Goal: Communication & Community: Answer question/provide support

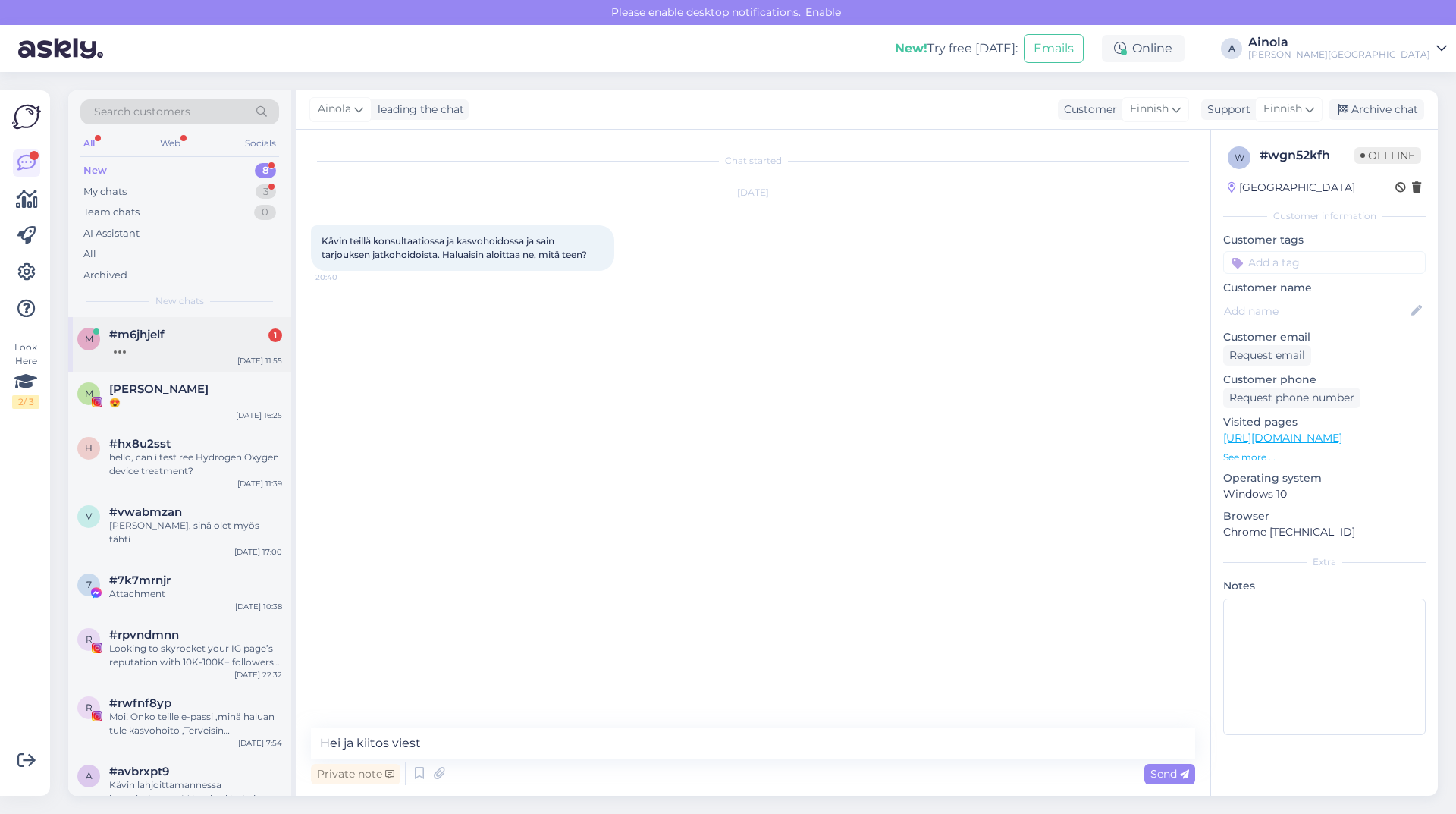
click at [190, 333] on div "#m6jhjelf 1" at bounding box center [196, 334] width 173 height 14
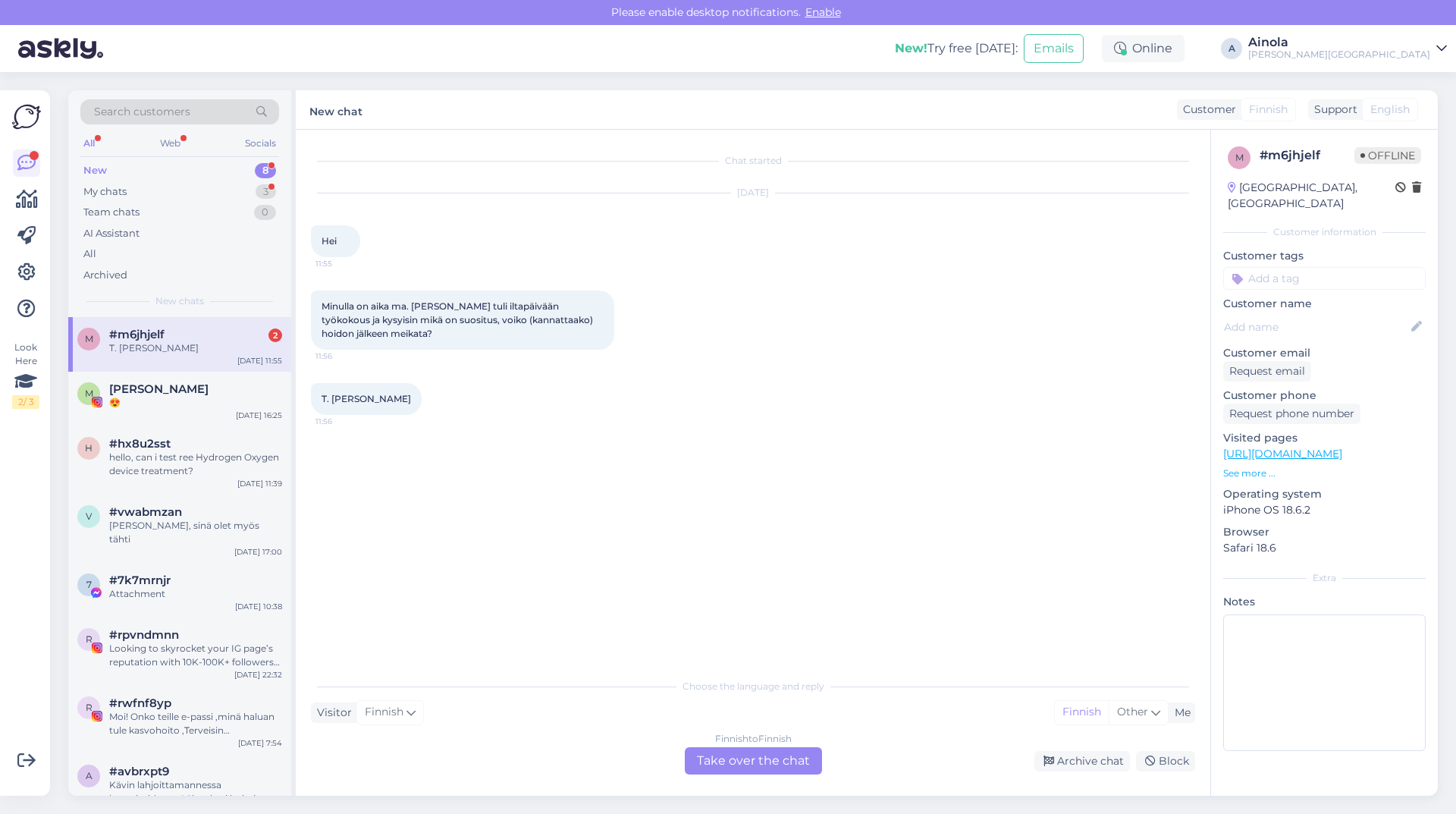
click at [767, 752] on div "Finnish to Finnish Take over the chat" at bounding box center [753, 761] width 138 height 28
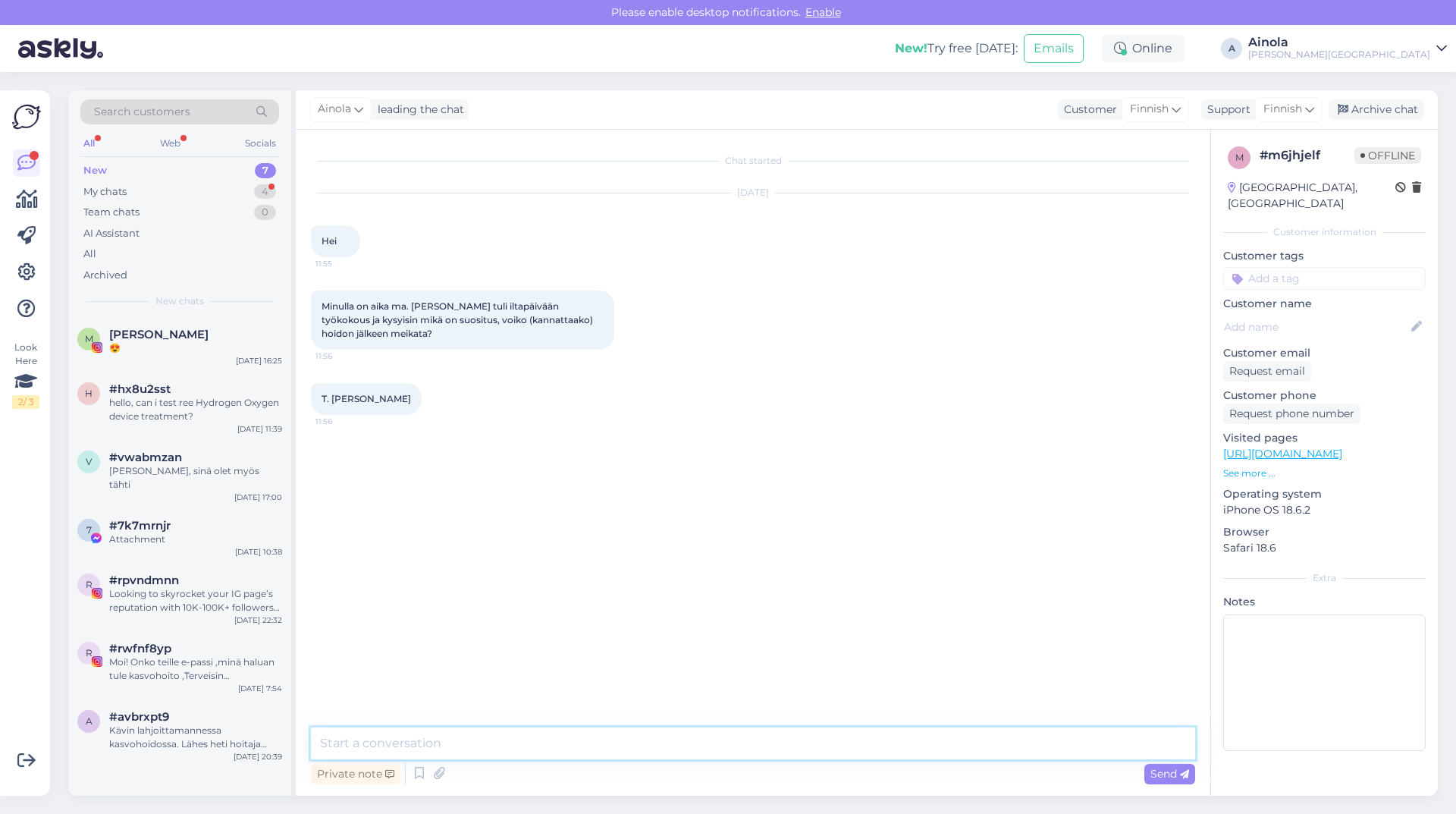
click at [534, 736] on textarea at bounding box center [752, 743] width 884 height 32
click at [570, 746] on textarea "Hei ja kiitos viestistänne. Emme suosittele HIFU hoidon jälkeen meikkaamista." at bounding box center [752, 743] width 884 height 32
click at [658, 743] on textarea "Hei ja kiitos viestistänne. Emme suosittele suoraan HIFU hoidon jälkeen meikkaa…" at bounding box center [752, 743] width 884 height 32
click at [857, 747] on textarea "Hei ja kiitos viestistänne. Emme suosittele suoraan HIFU- hoidon jälkeen meikka…" at bounding box center [752, 743] width 884 height 32
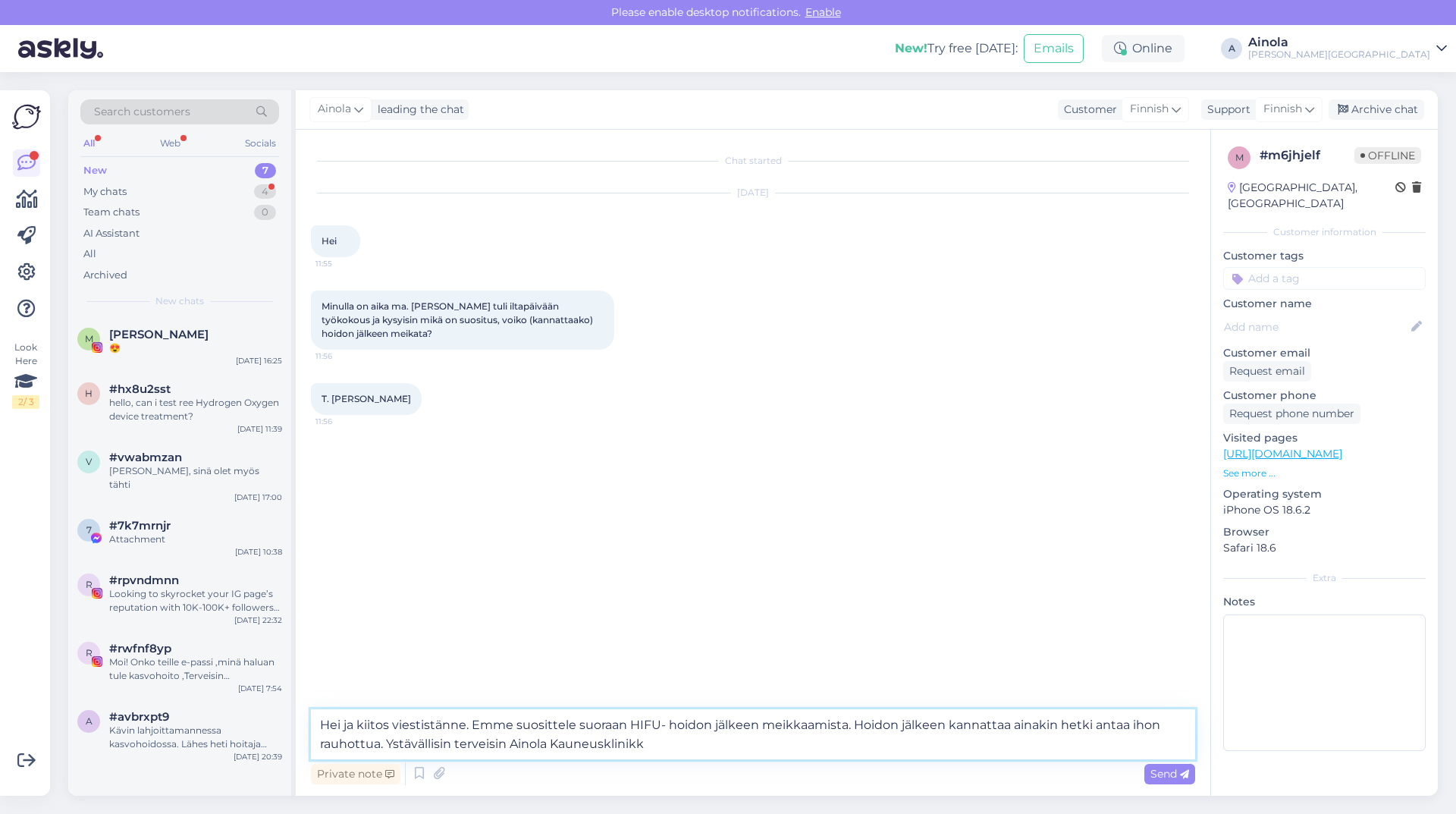
type textarea "Hei ja kiitos viestistänne. Emme suosittele suoraan HIFU- hoidon jälkeen meikka…"
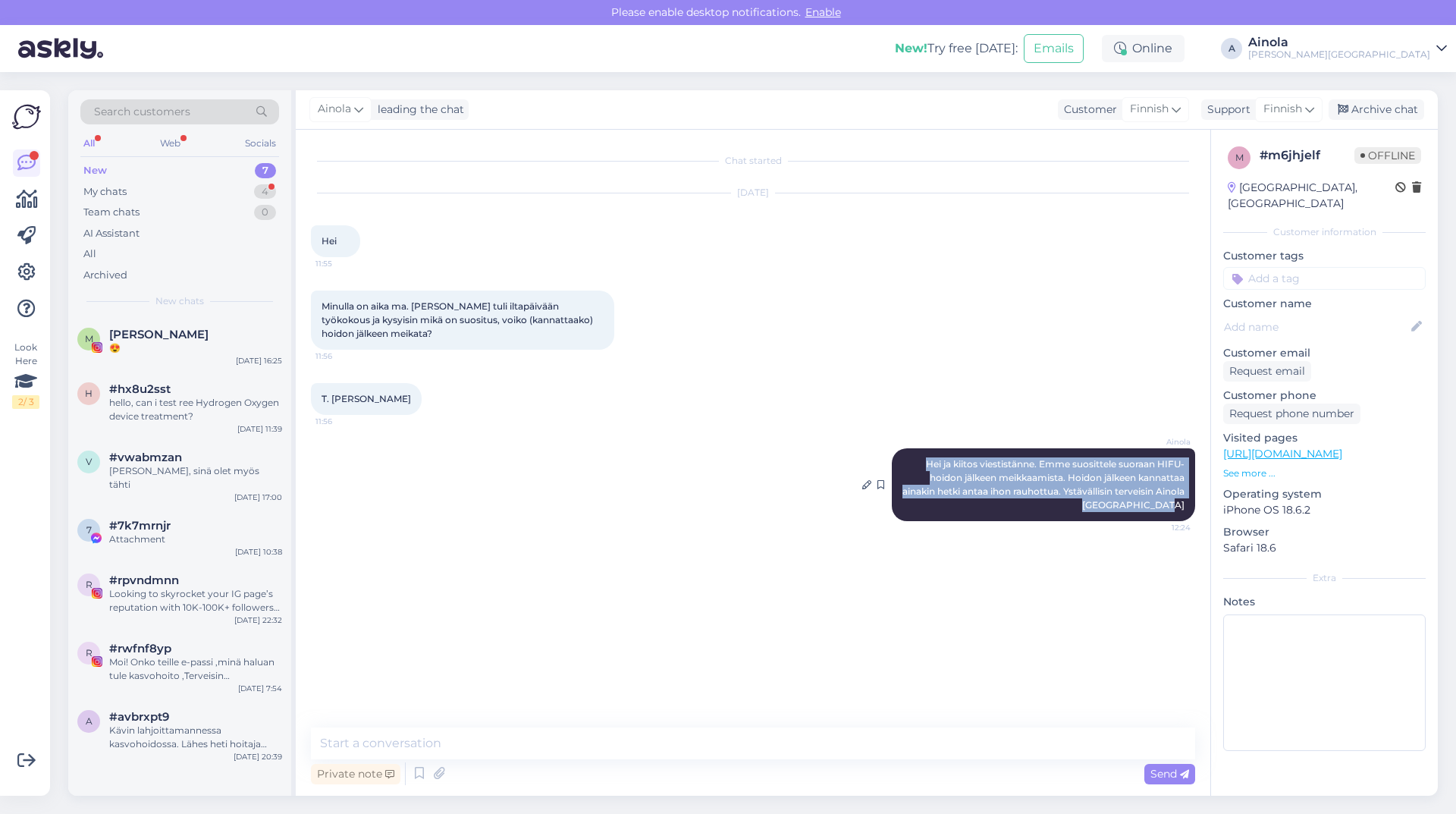
drag, startPoint x: 924, startPoint y: 464, endPoint x: 1187, endPoint y: 506, distance: 266.3
click at [1187, 506] on div "Ainola Hei ja kiitos viestistänne. Emme suosittele suoraan HIFU- hoidon jälkeen…" at bounding box center [1043, 485] width 303 height 73
copy span "Hei ja kiitos viestistänne. Emme suosittele suoraan HIFU- hoidon jälkeen meikka…"
